Goal: Subscribe to service/newsletter

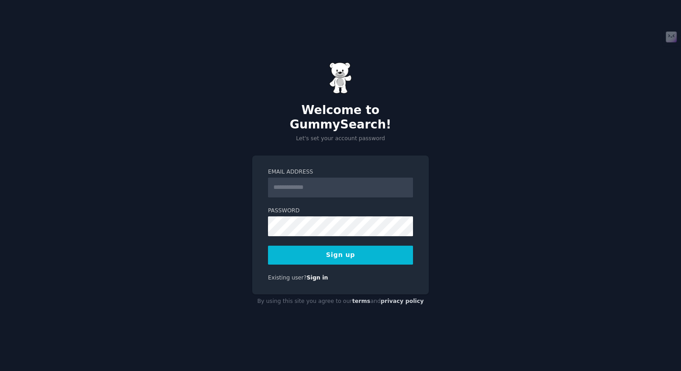
click at [284, 178] on input "Email Address" at bounding box center [340, 188] width 145 height 20
click at [325, 179] on input "Email Address" at bounding box center [340, 188] width 145 height 20
type input "**********"
click at [346, 253] on button "Sign up" at bounding box center [340, 255] width 145 height 19
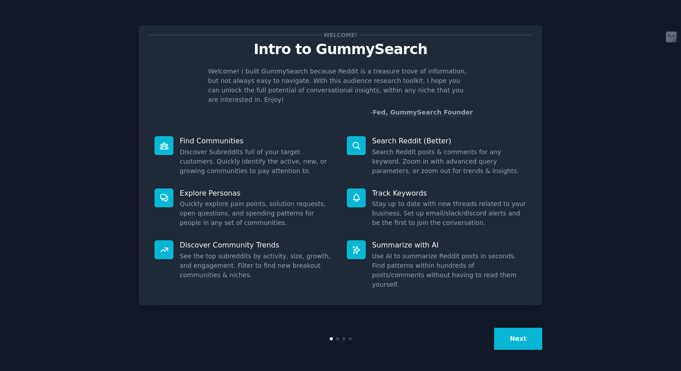
click at [350, 138] on div at bounding box center [356, 145] width 19 height 19
click at [522, 329] on button "Next" at bounding box center [518, 339] width 48 height 22
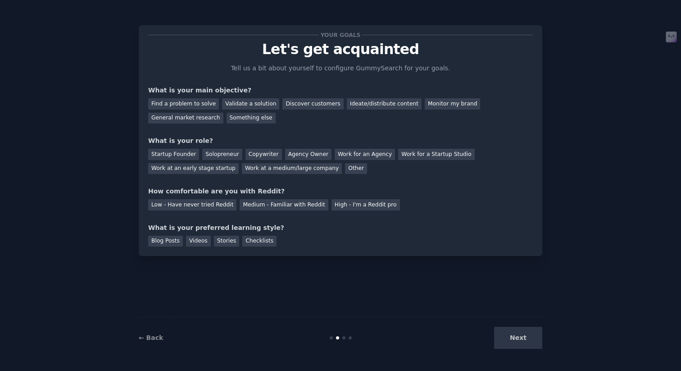
click at [522, 329] on div "Next" at bounding box center [475, 338] width 135 height 22
click at [182, 103] on div "Find a problem to solve" at bounding box center [183, 103] width 71 height 11
click at [222, 101] on div "Validate a solution" at bounding box center [250, 103] width 57 height 11
click at [201, 101] on div "Find a problem to solve" at bounding box center [183, 103] width 71 height 11
click at [186, 155] on div "Startup Founder" at bounding box center [173, 154] width 51 height 11
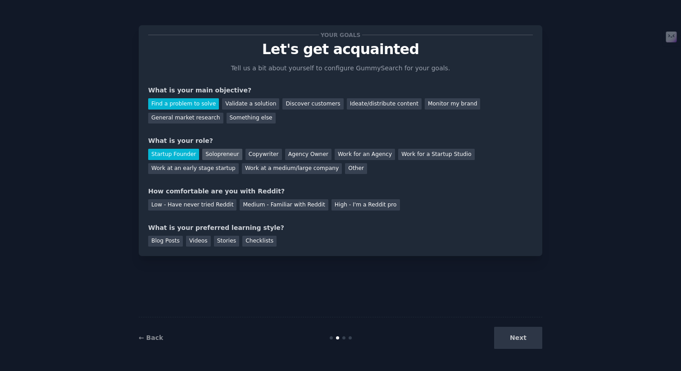
click at [219, 152] on div "Solopreneur" at bounding box center [222, 154] width 40 height 11
click at [184, 151] on div "Startup Founder" at bounding box center [173, 154] width 51 height 11
